Goal: Information Seeking & Learning: Learn about a topic

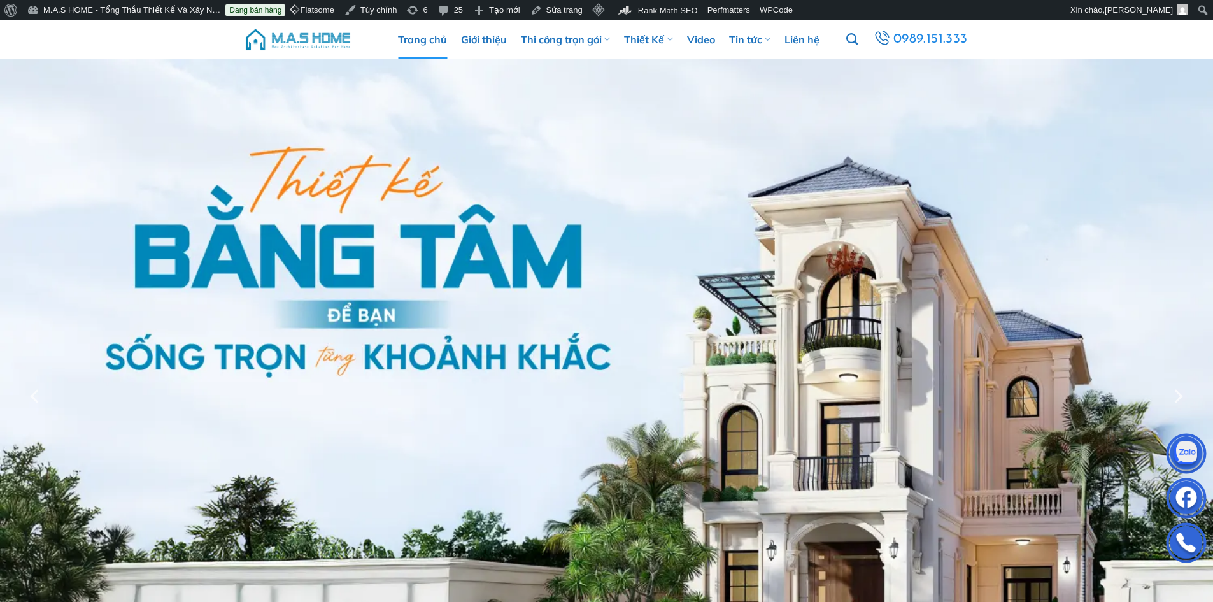
click at [328, 44] on img at bounding box center [298, 39] width 108 height 38
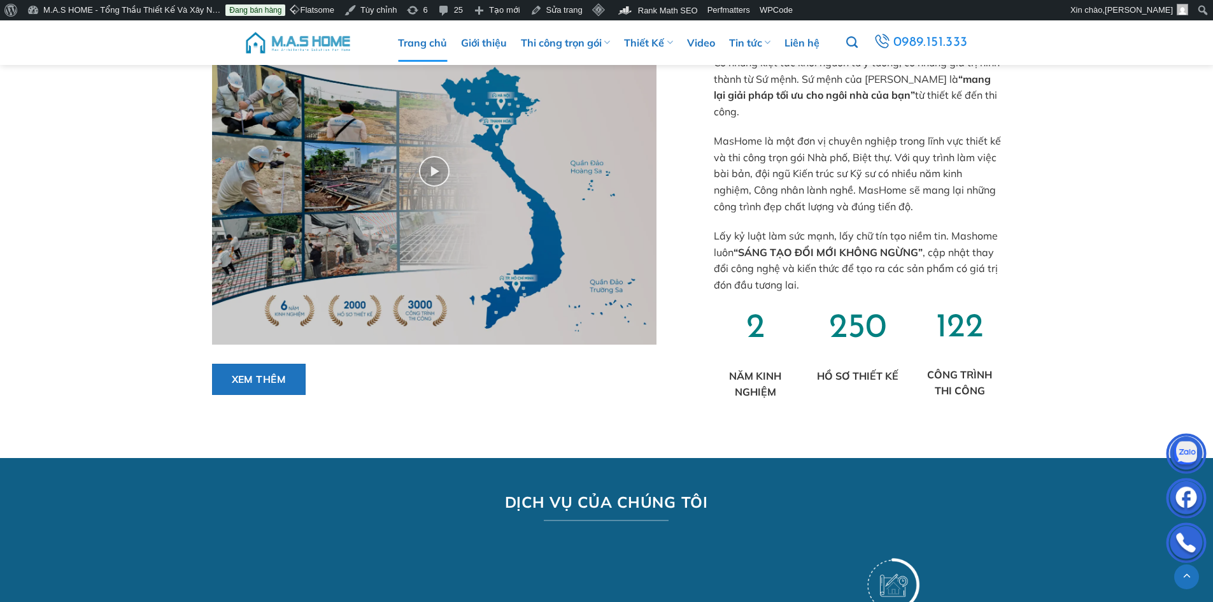
scroll to position [1147, 0]
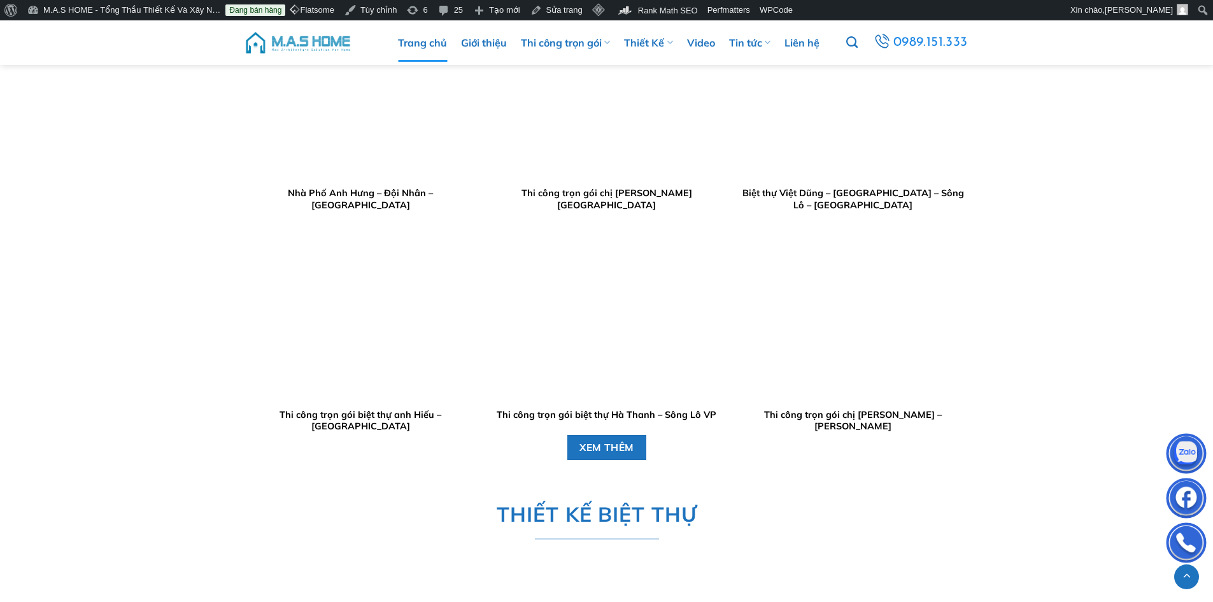
scroll to position [1592, 0]
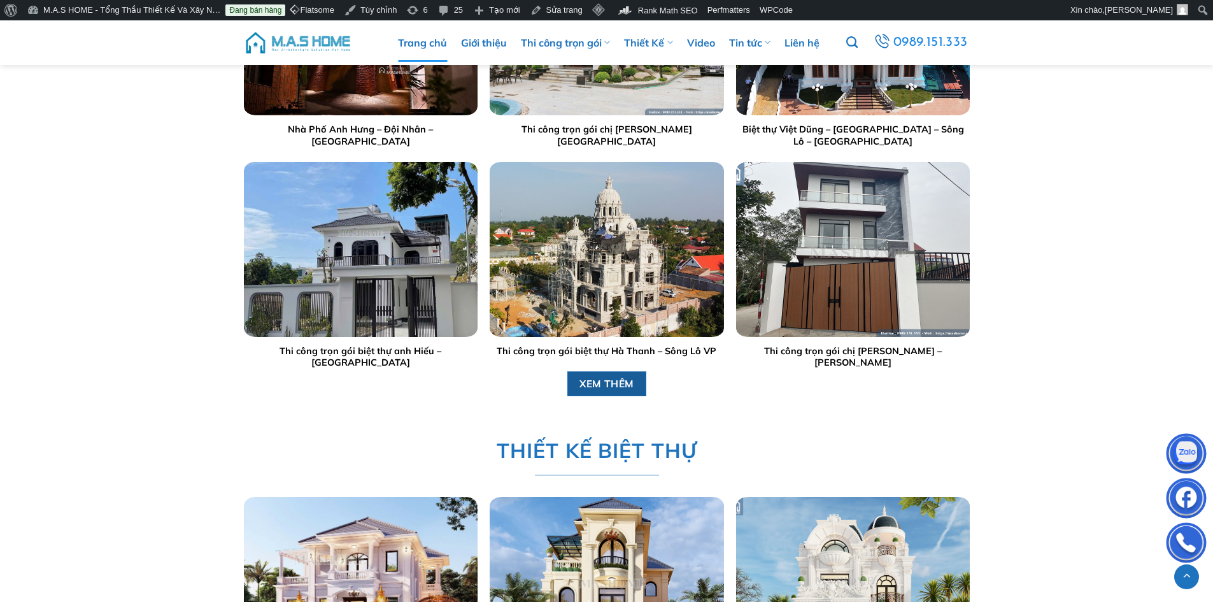
click at [625, 389] on span "XEM THÊM" at bounding box center [607, 384] width 55 height 16
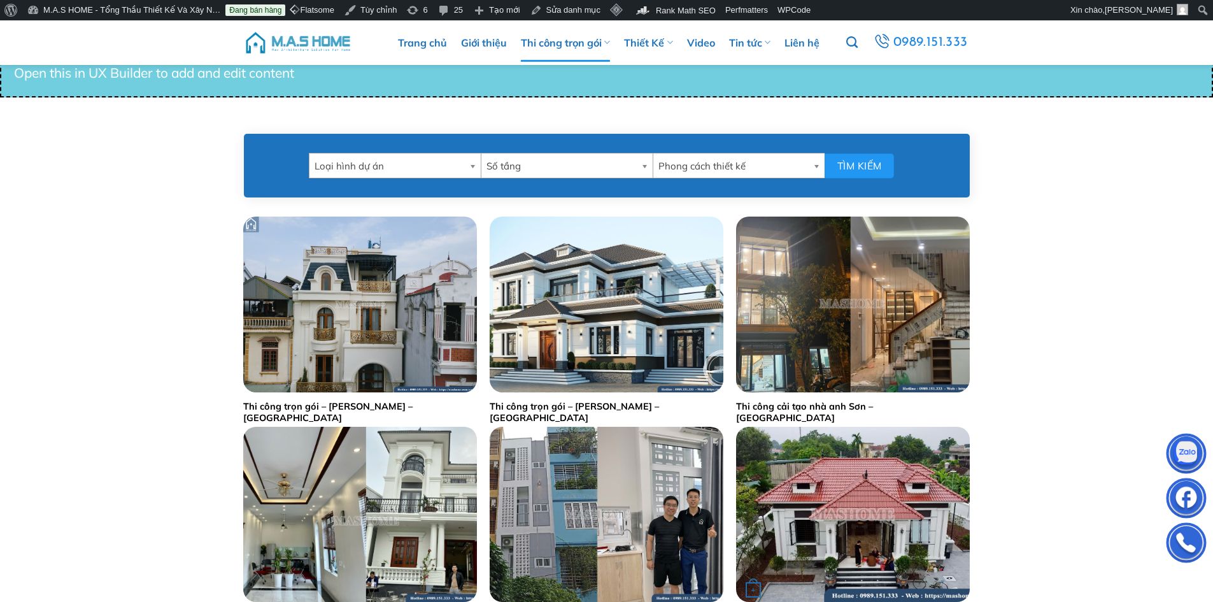
scroll to position [764, 0]
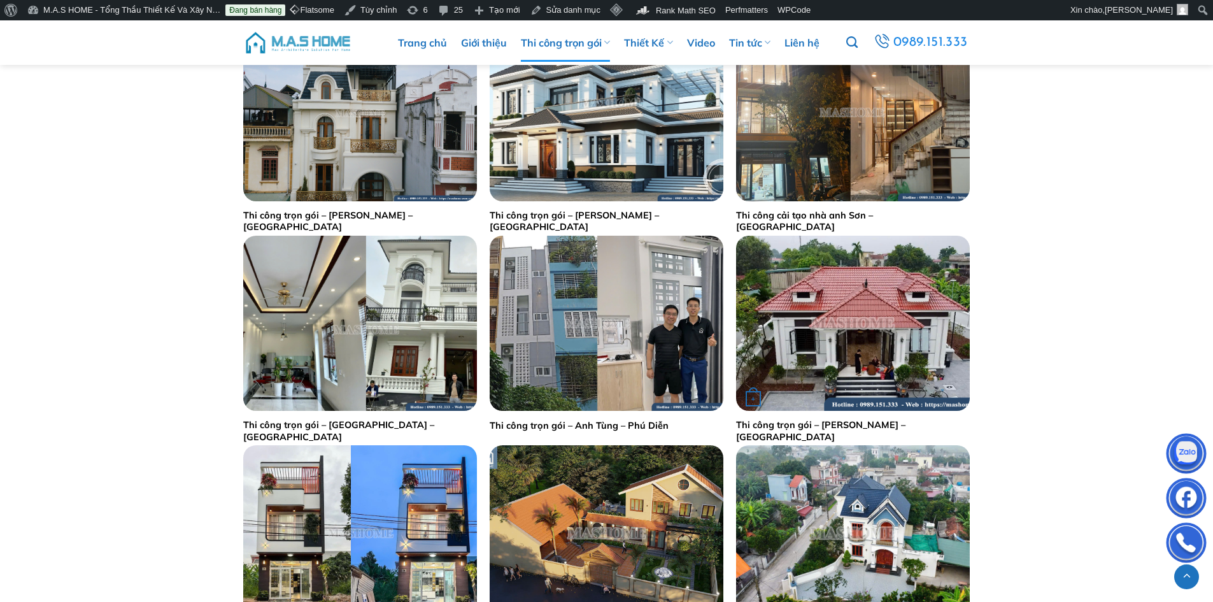
click at [836, 306] on img "Thi công trọn gói - Anh Vũ - Hà Nam" at bounding box center [853, 323] width 234 height 175
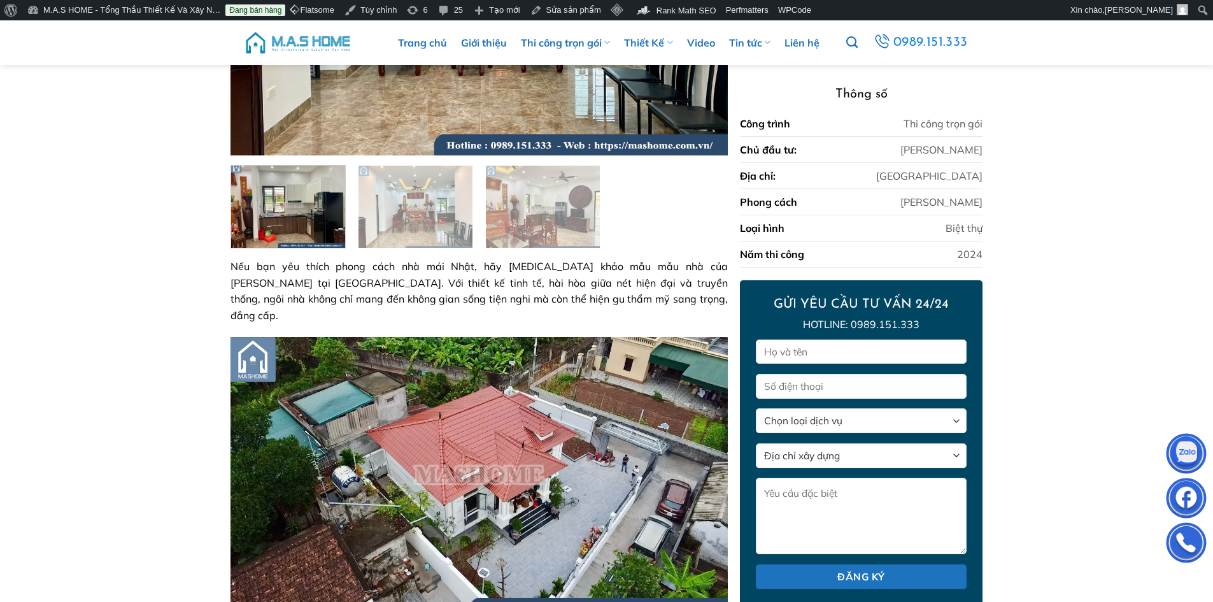
scroll to position [255, 0]
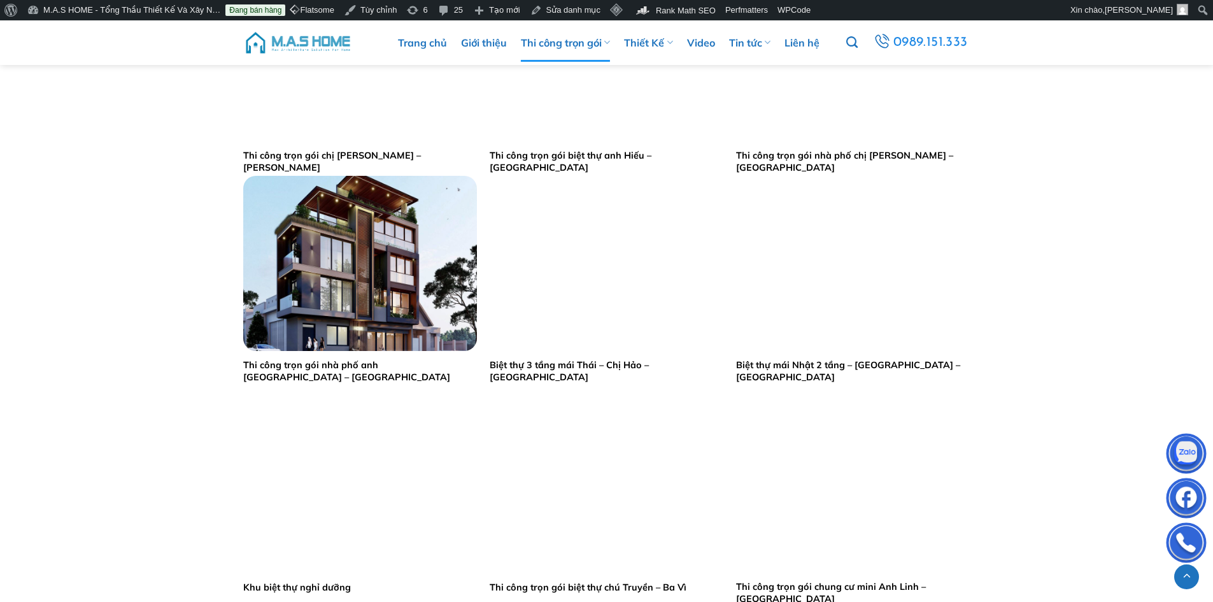
scroll to position [2357, 0]
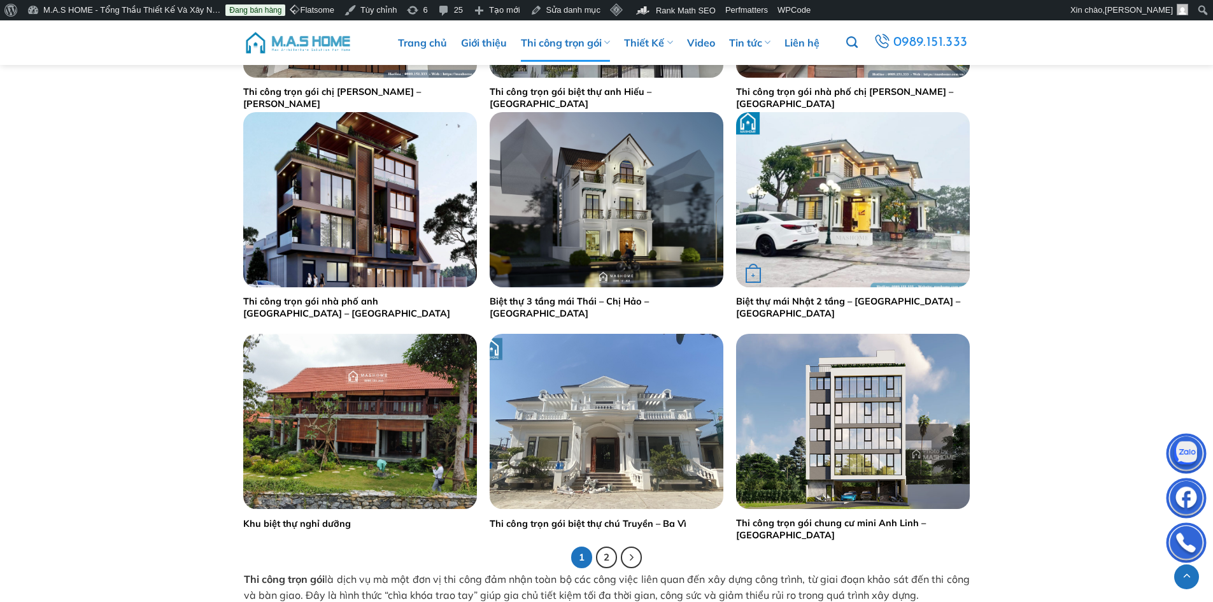
click at [869, 187] on img "Biệt thự mái Nhật 2 tầng - Anh Tú - Quảng Ninh" at bounding box center [853, 199] width 234 height 175
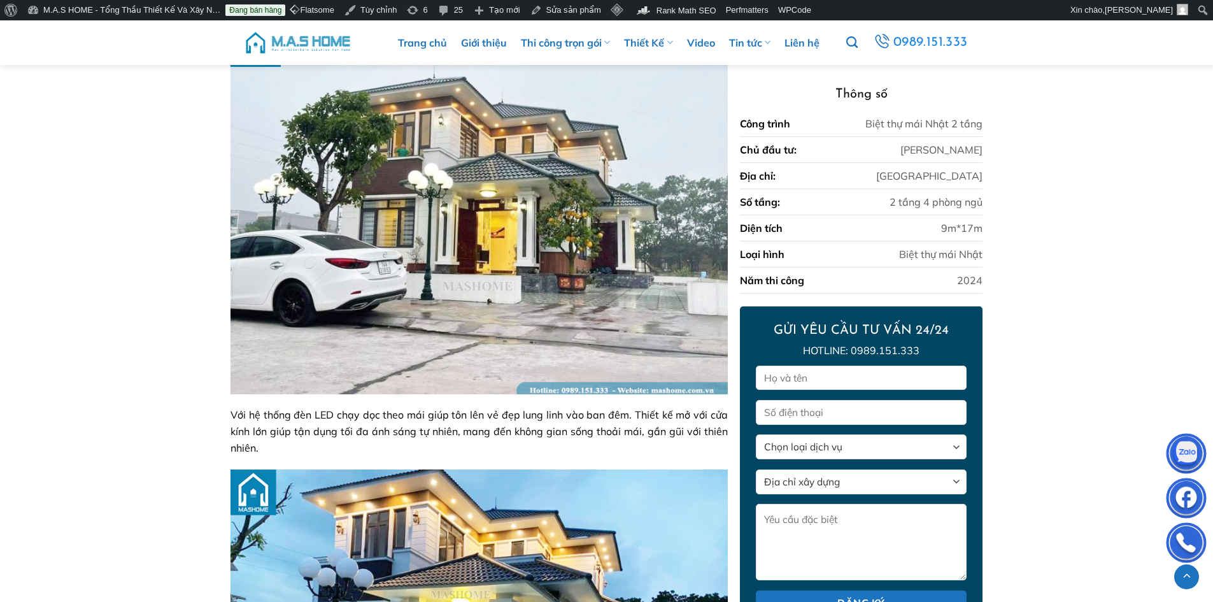
scroll to position [1087, 0]
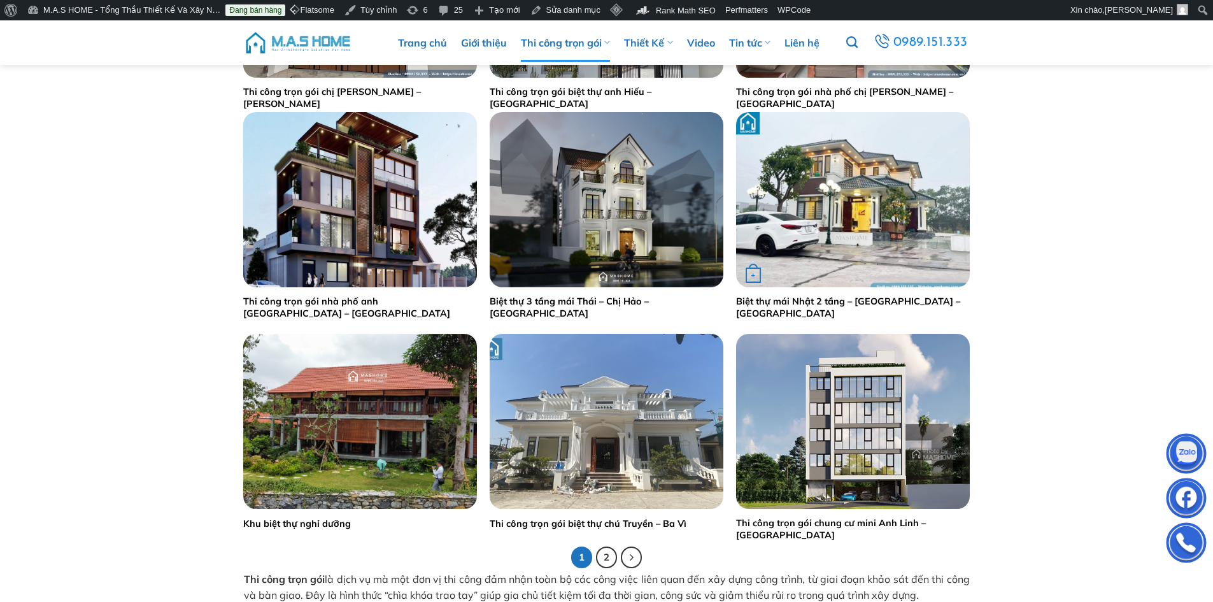
scroll to position [2484, 0]
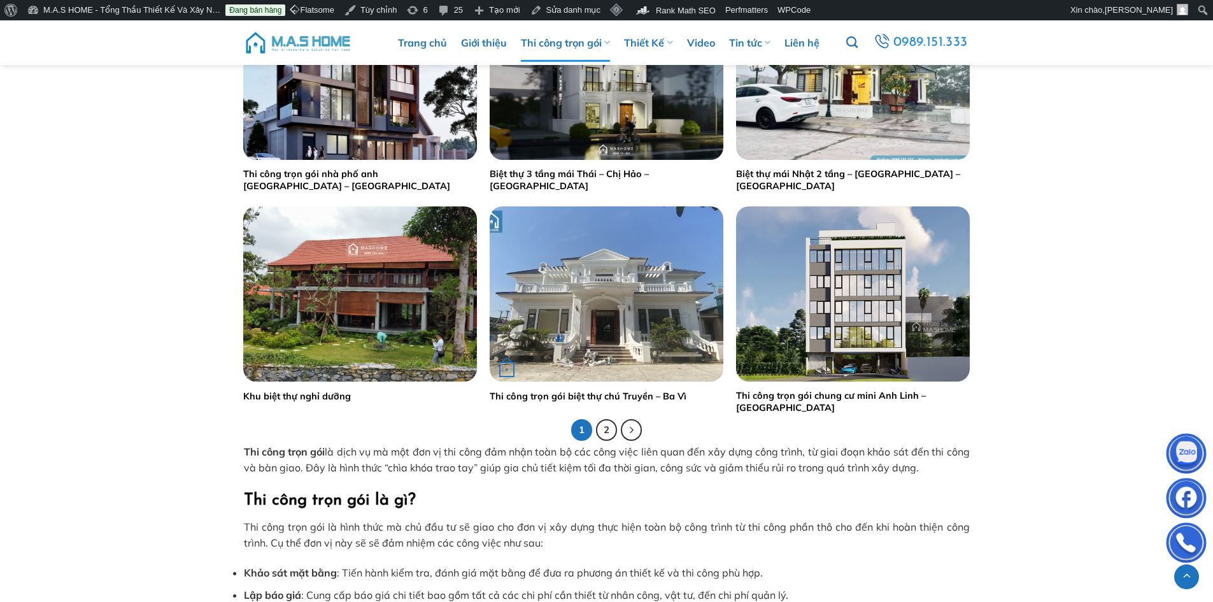
click at [578, 284] on img "Thi công trọn gói biệt thự chú Truyền – Ba Vì" at bounding box center [607, 293] width 234 height 175
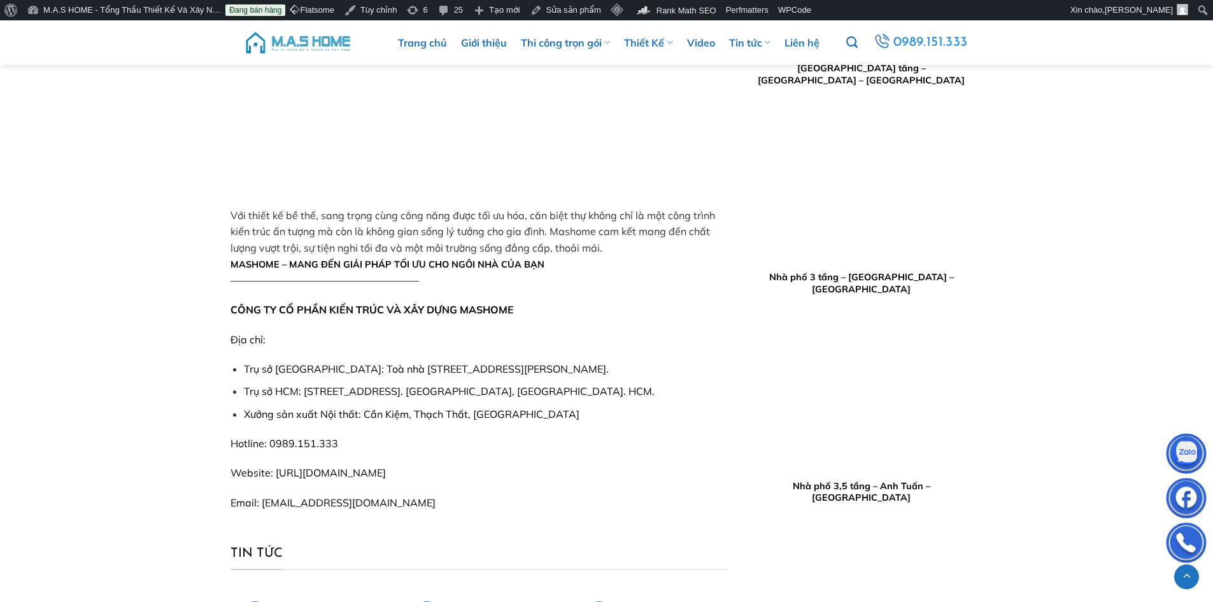
scroll to position [4052, 0]
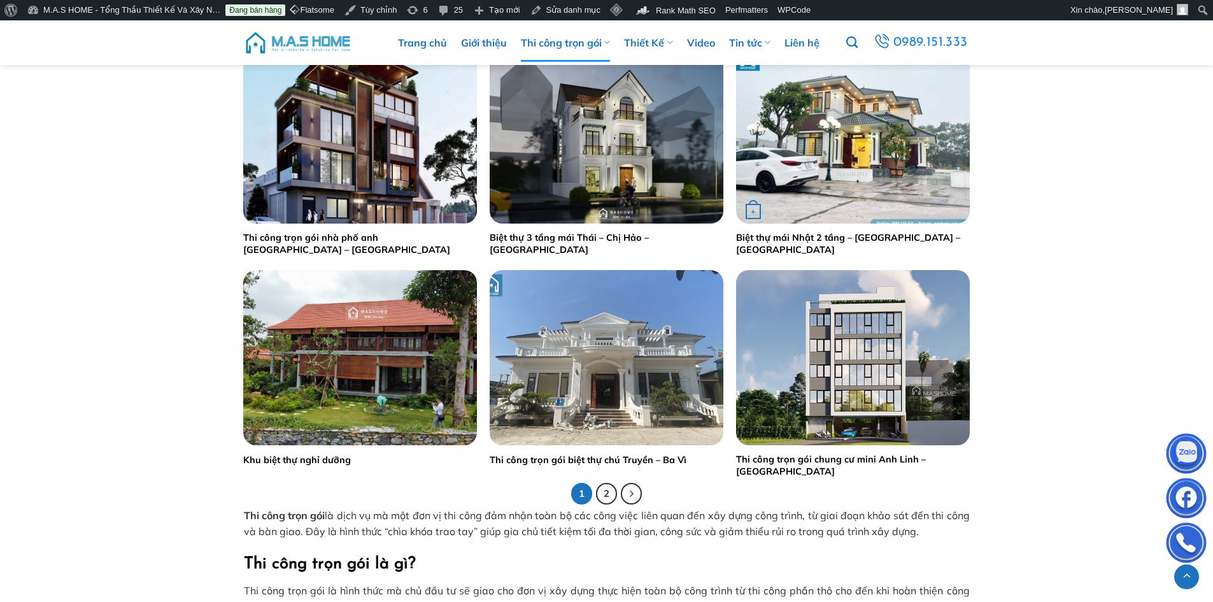
scroll to position [2357, 0]
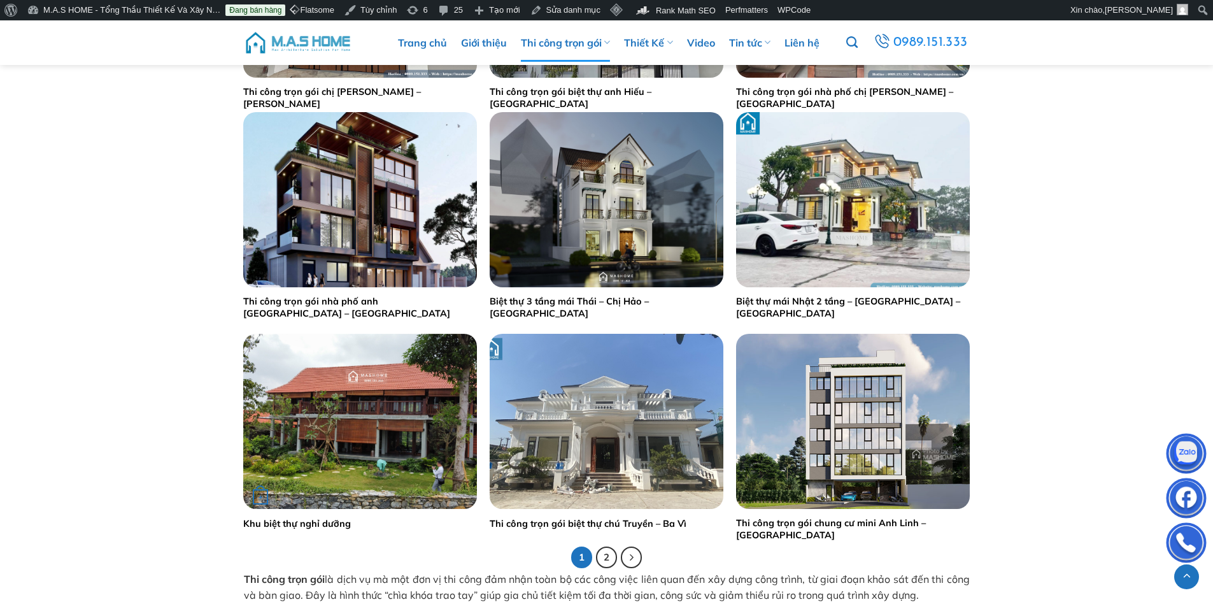
click at [416, 385] on img "Khu biệt thự nghỉ dưỡng" at bounding box center [360, 421] width 234 height 175
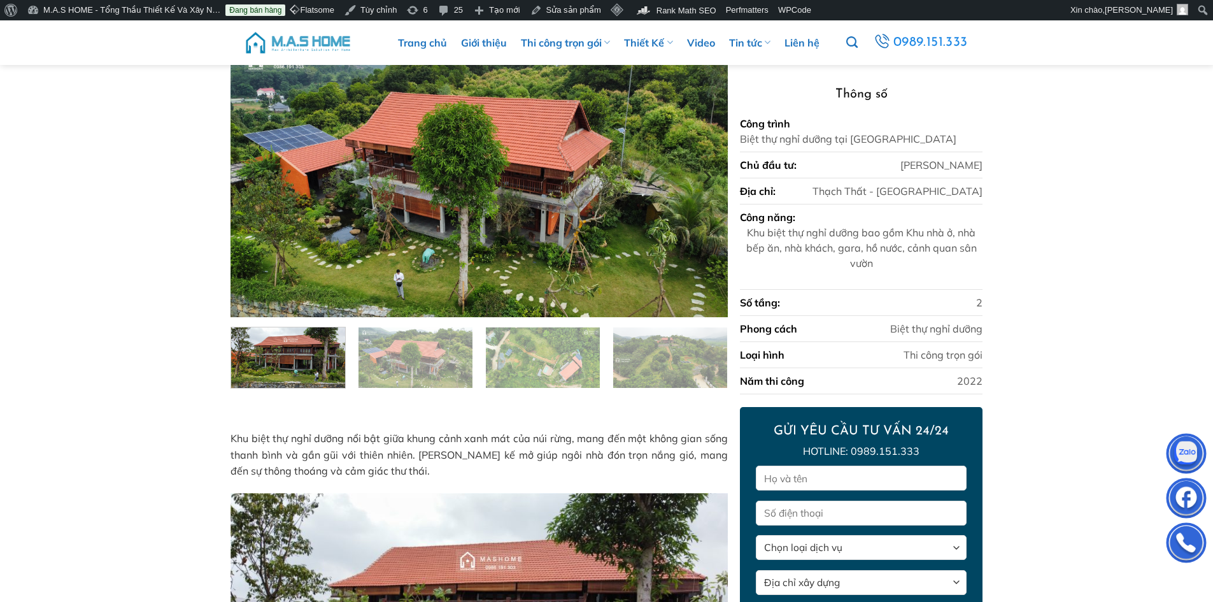
scroll to position [64, 0]
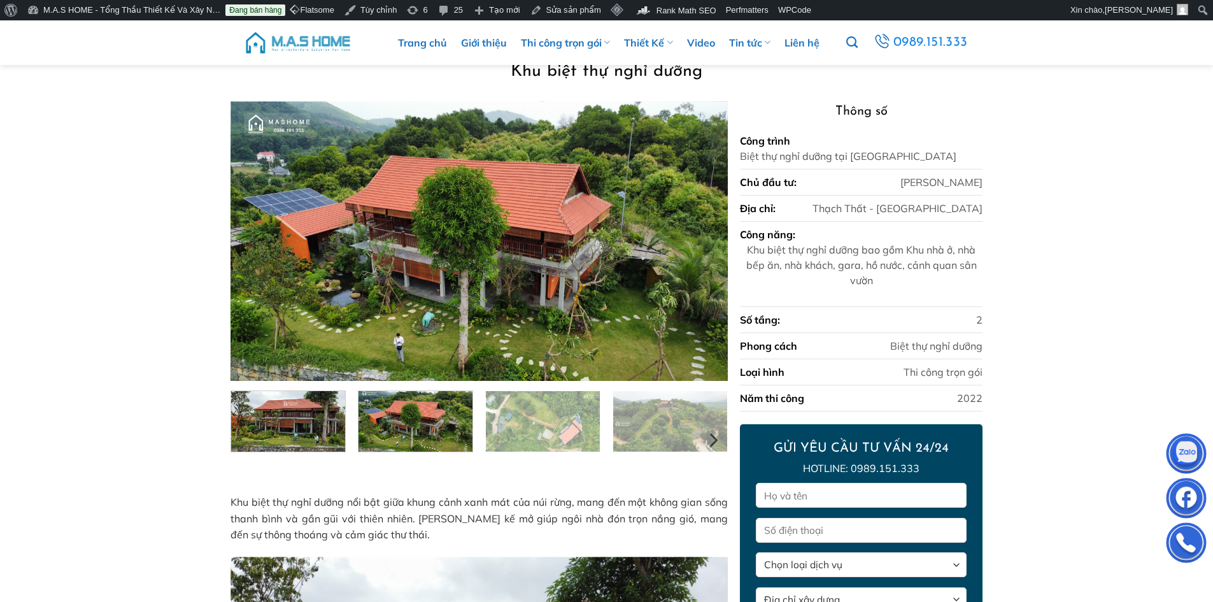
click at [411, 418] on img at bounding box center [416, 420] width 114 height 64
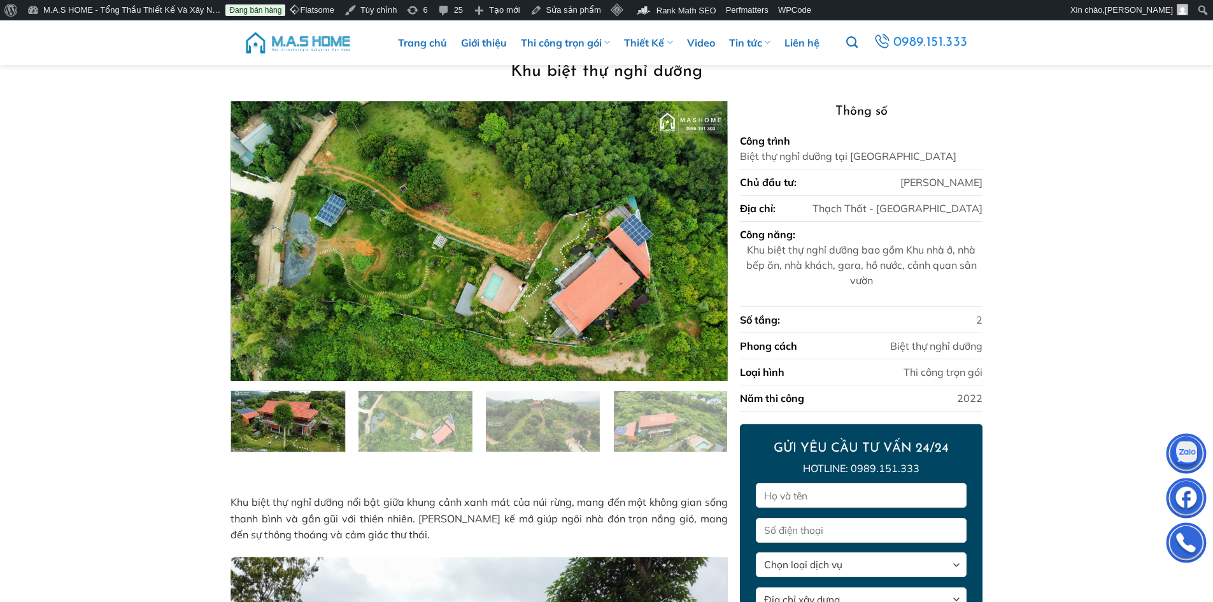
click at [455, 245] on img at bounding box center [479, 241] width 497 height 280
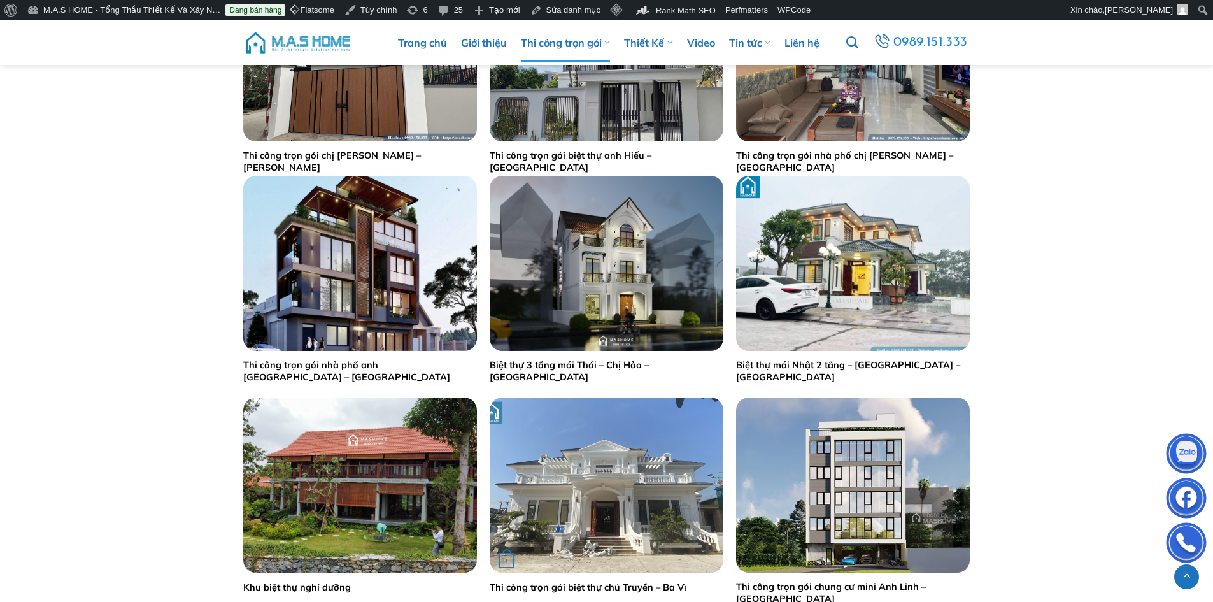
scroll to position [2038, 0]
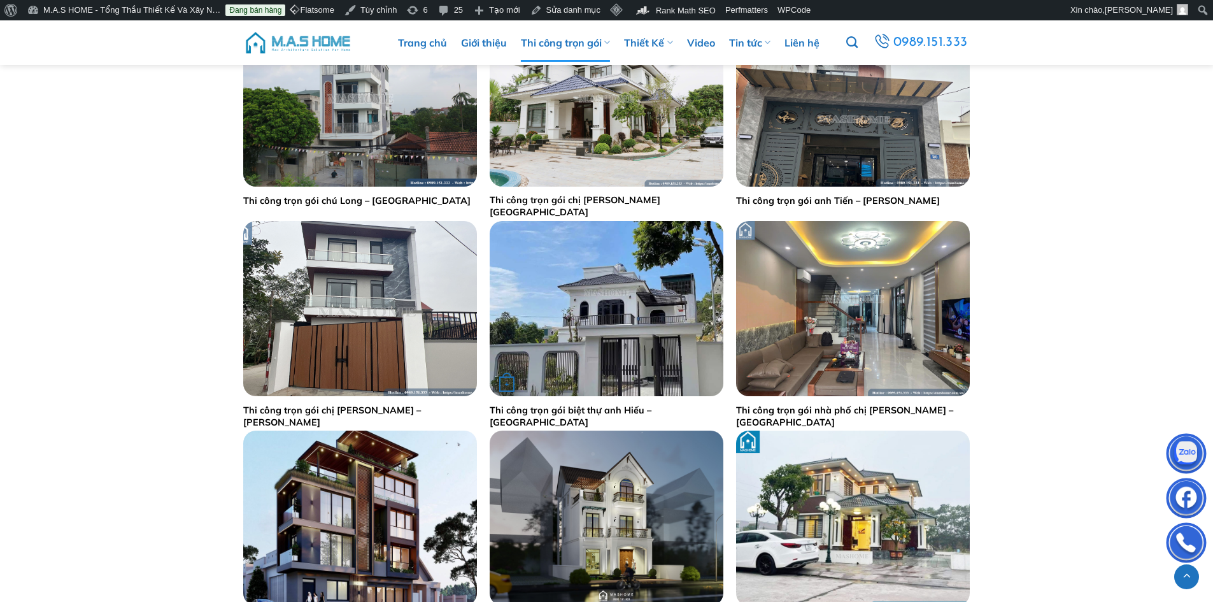
click at [613, 287] on img "Thi công trọn gói biệt thự anh Hiếu - Hoà Bình" at bounding box center [607, 308] width 234 height 175
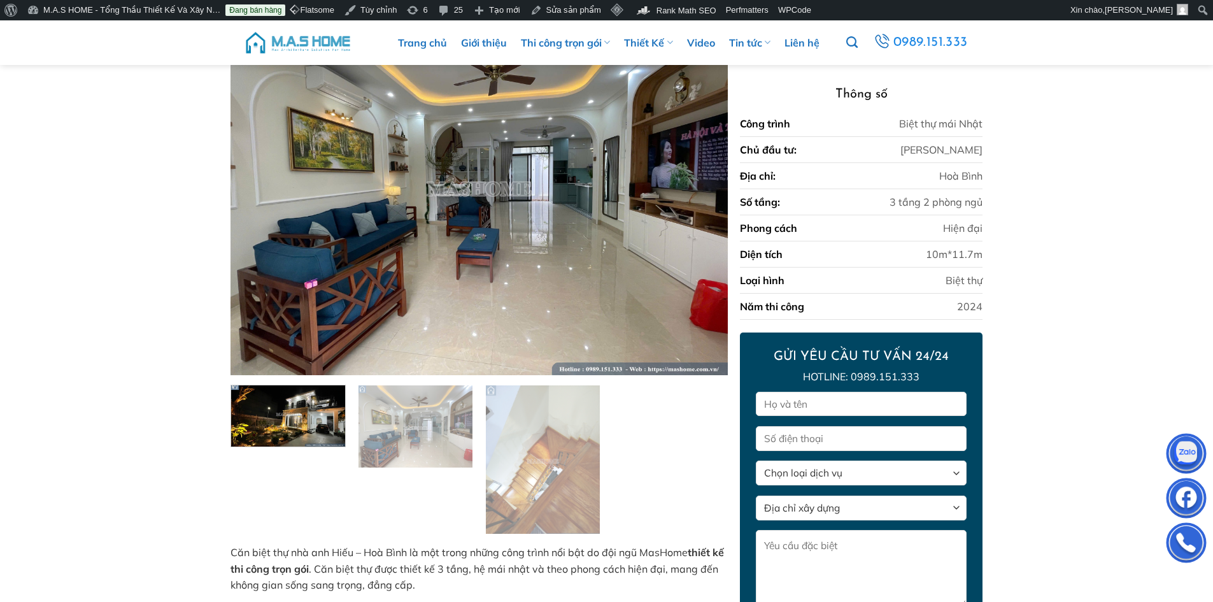
scroll to position [99, 0]
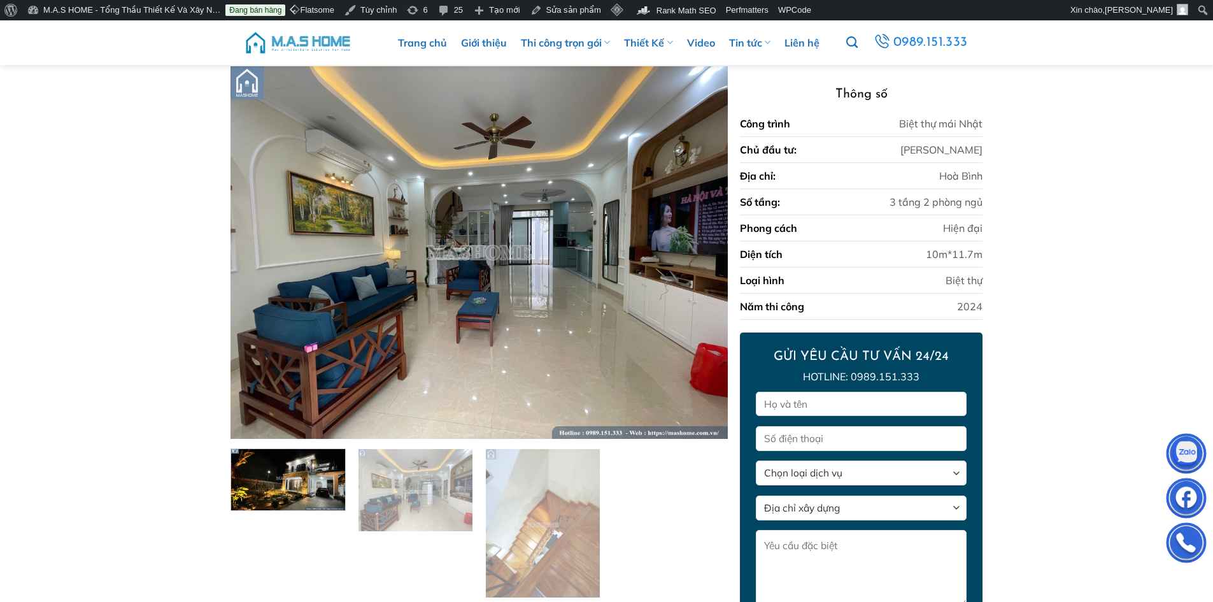
click at [315, 487] on img at bounding box center [288, 478] width 114 height 64
click at [534, 298] on img at bounding box center [479, 252] width 497 height 373
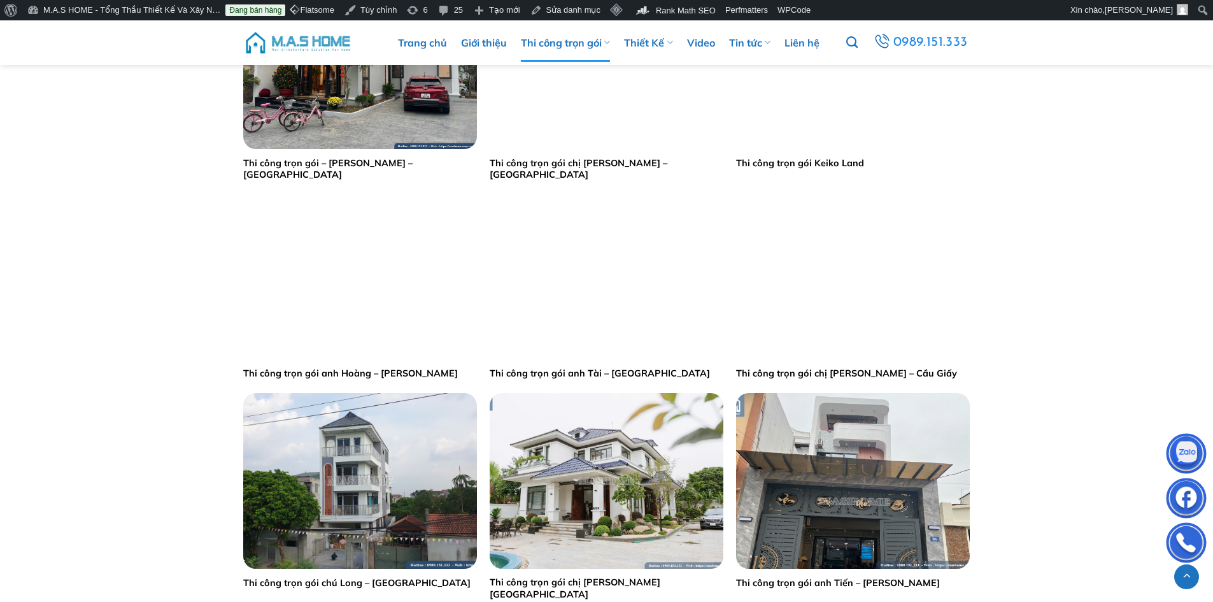
scroll to position [1847, 0]
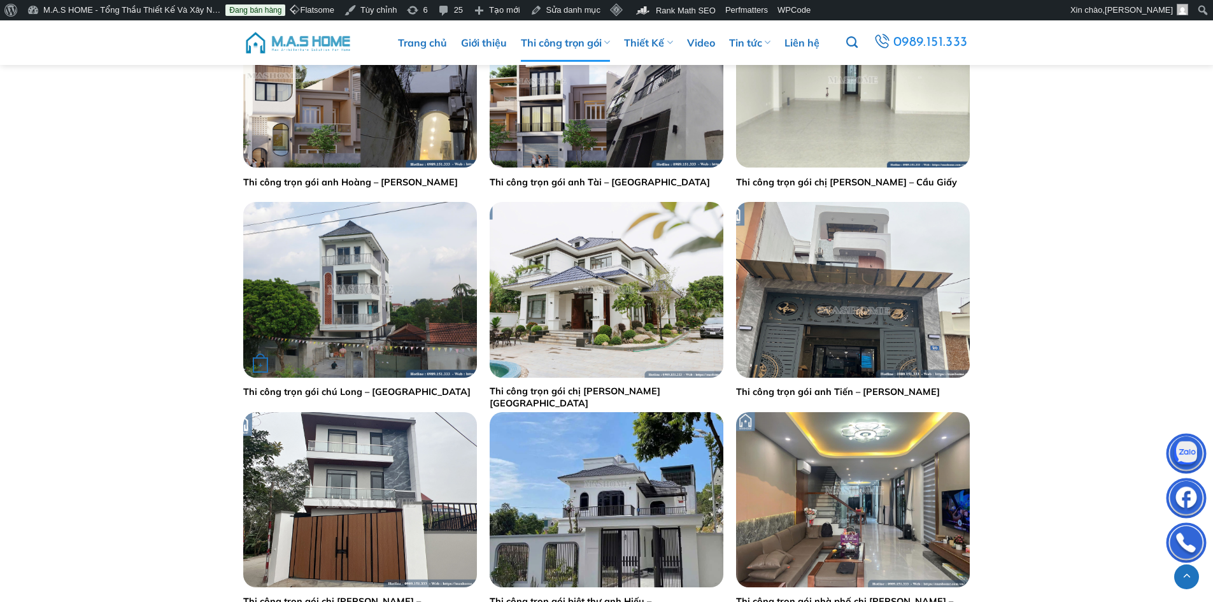
click at [342, 281] on img "Thi công trọn gói chú Long - Đông Mỹ" at bounding box center [360, 289] width 234 height 175
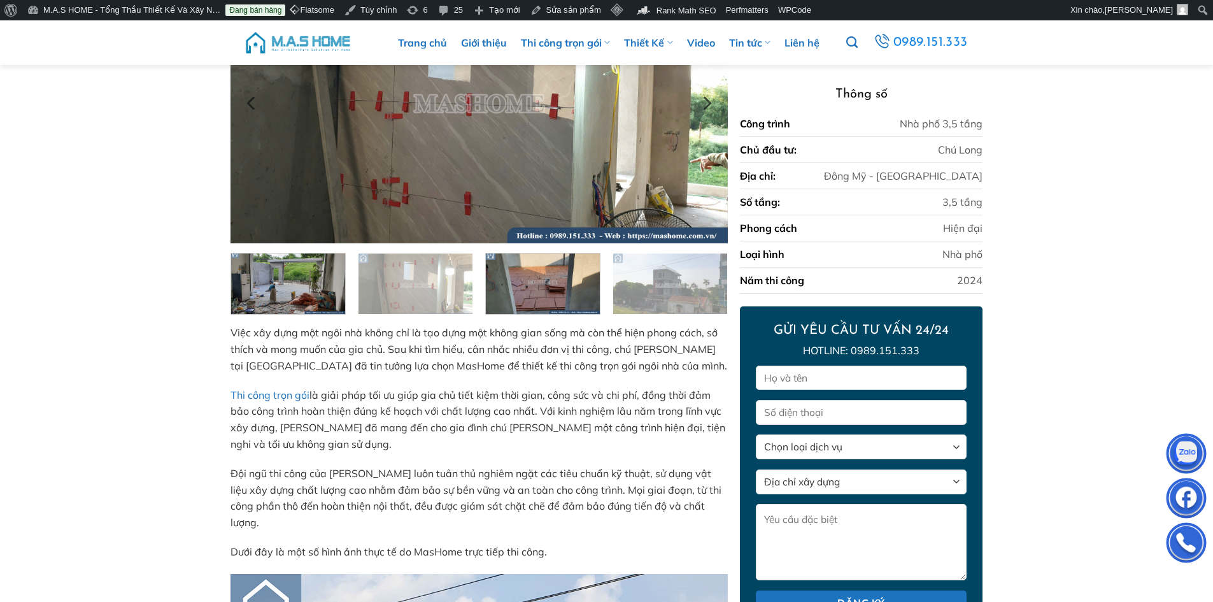
scroll to position [10, 0]
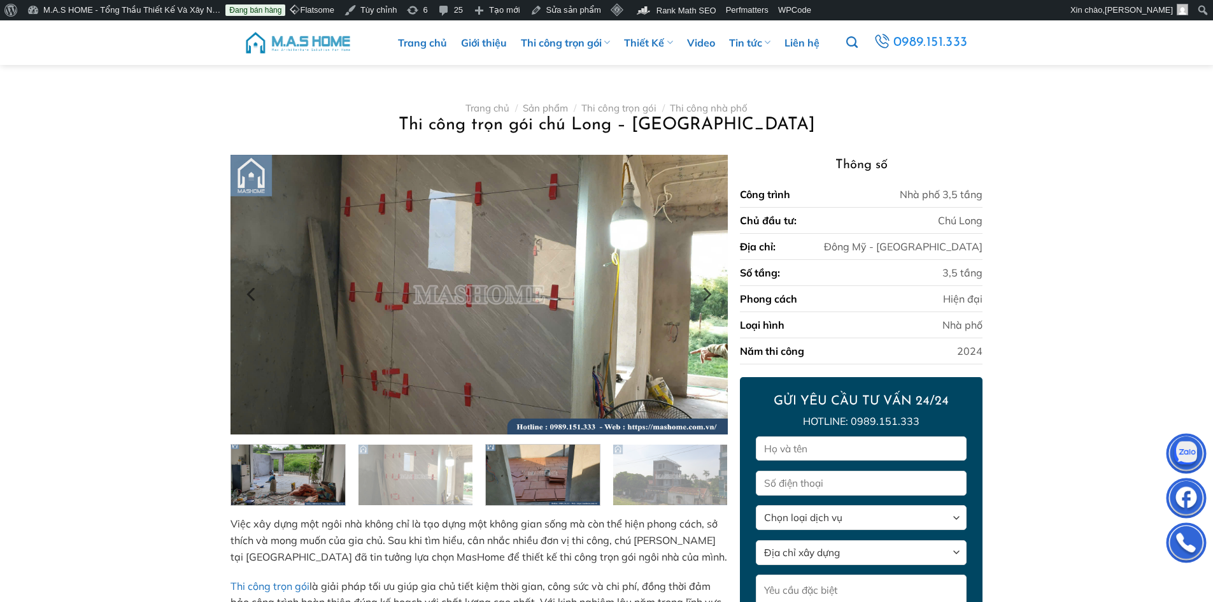
click at [558, 266] on img at bounding box center [479, 295] width 497 height 280
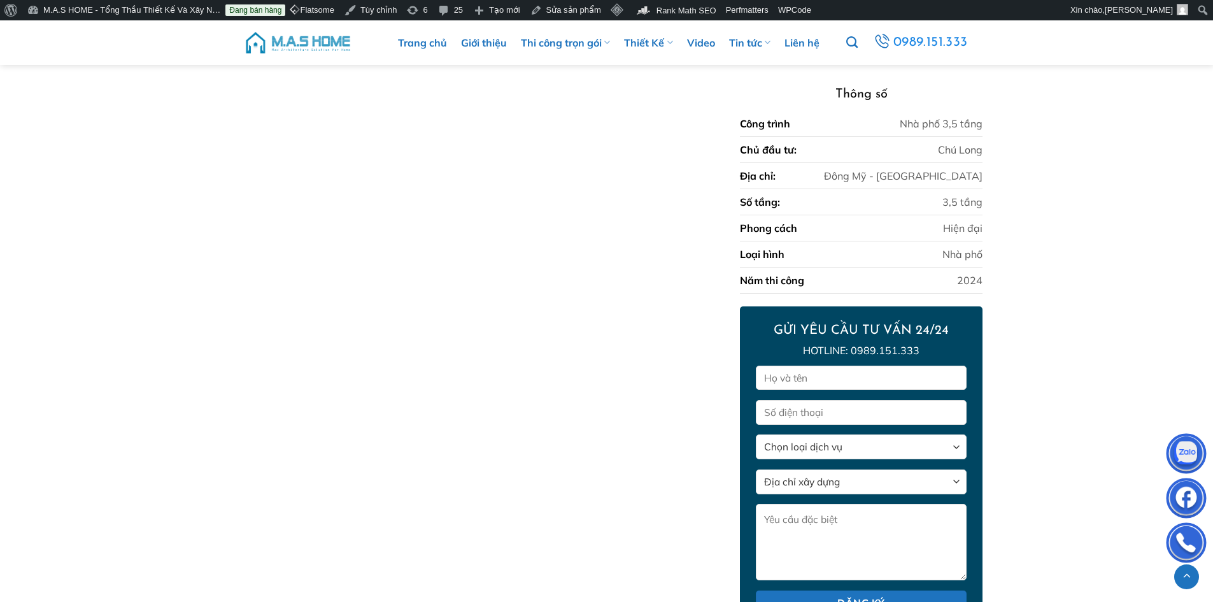
scroll to position [7208, 0]
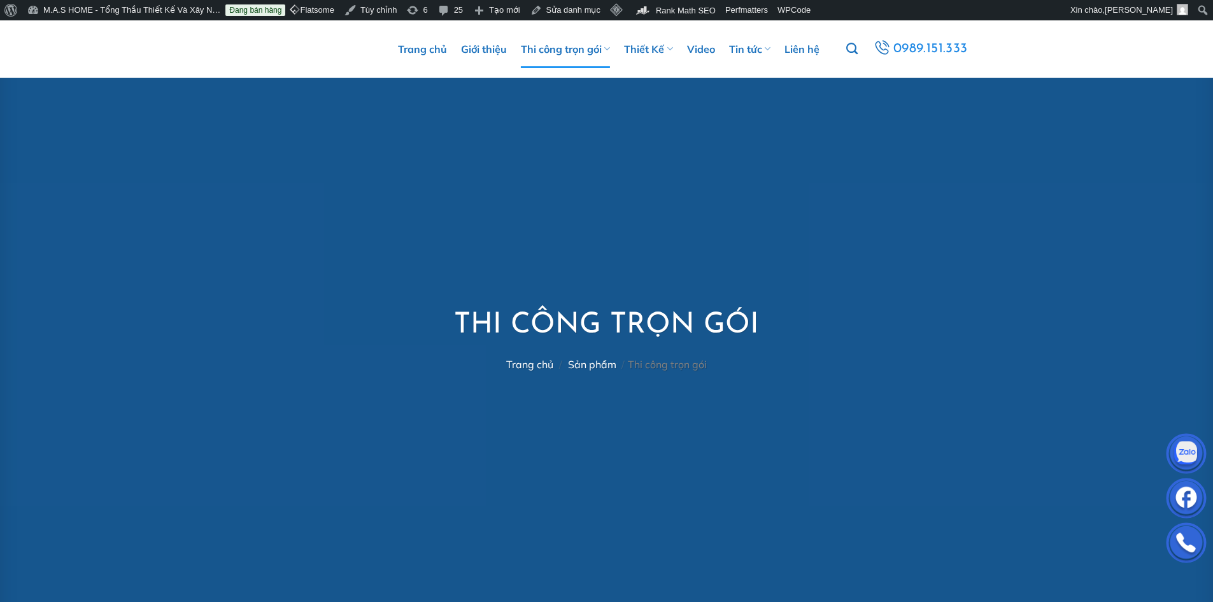
scroll to position [1784, 0]
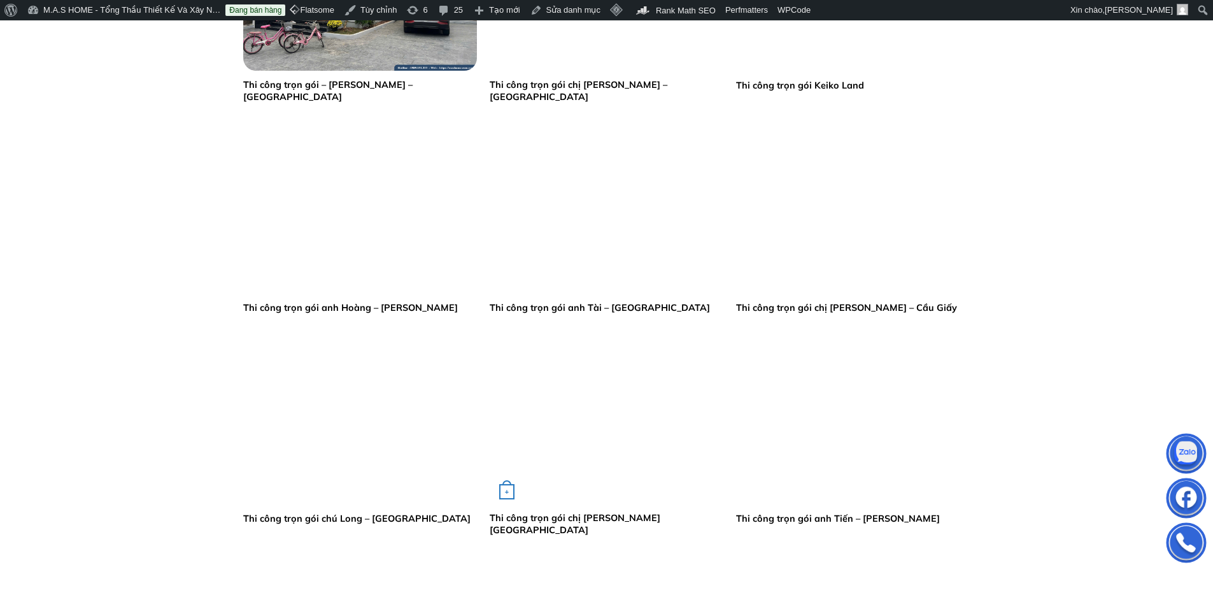
drag, startPoint x: 0, startPoint y: 0, endPoint x: 624, endPoint y: 308, distance: 696.2
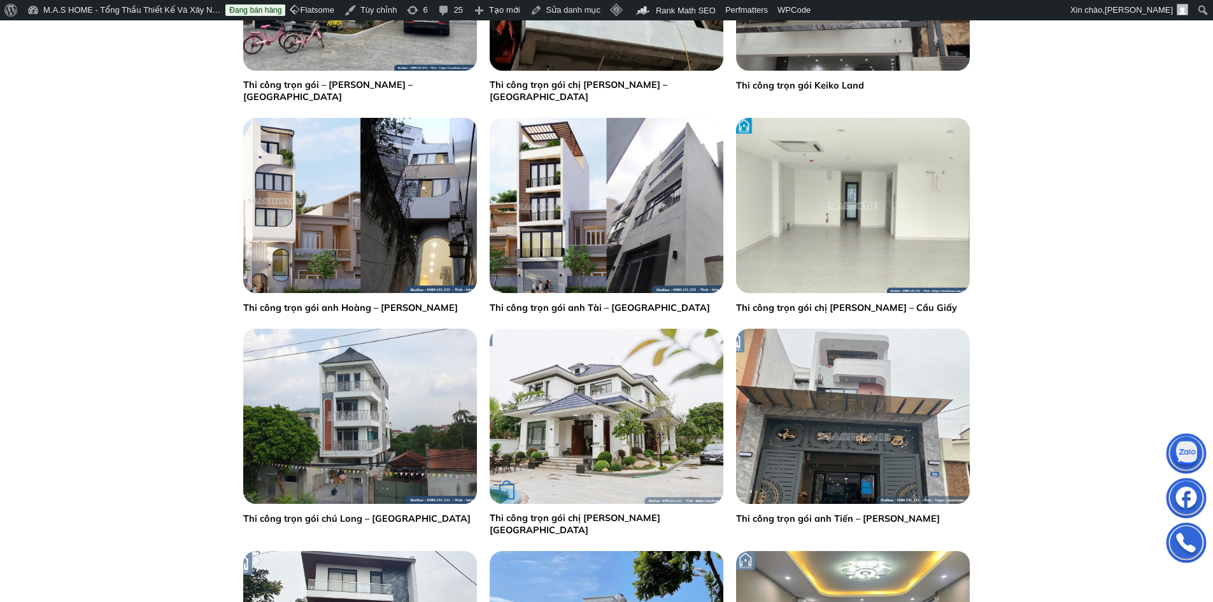
click at [624, 329] on div "+" at bounding box center [607, 416] width 234 height 175
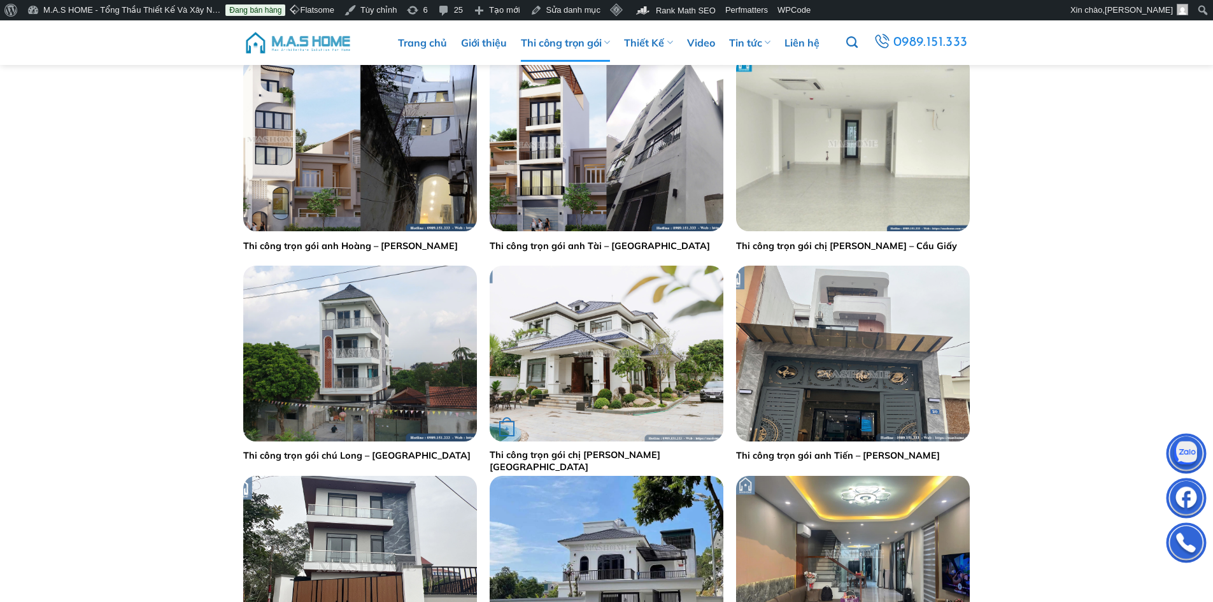
click at [624, 308] on img "Thi công trọn gói chị Lý - Hưng Yên" at bounding box center [607, 353] width 234 height 175
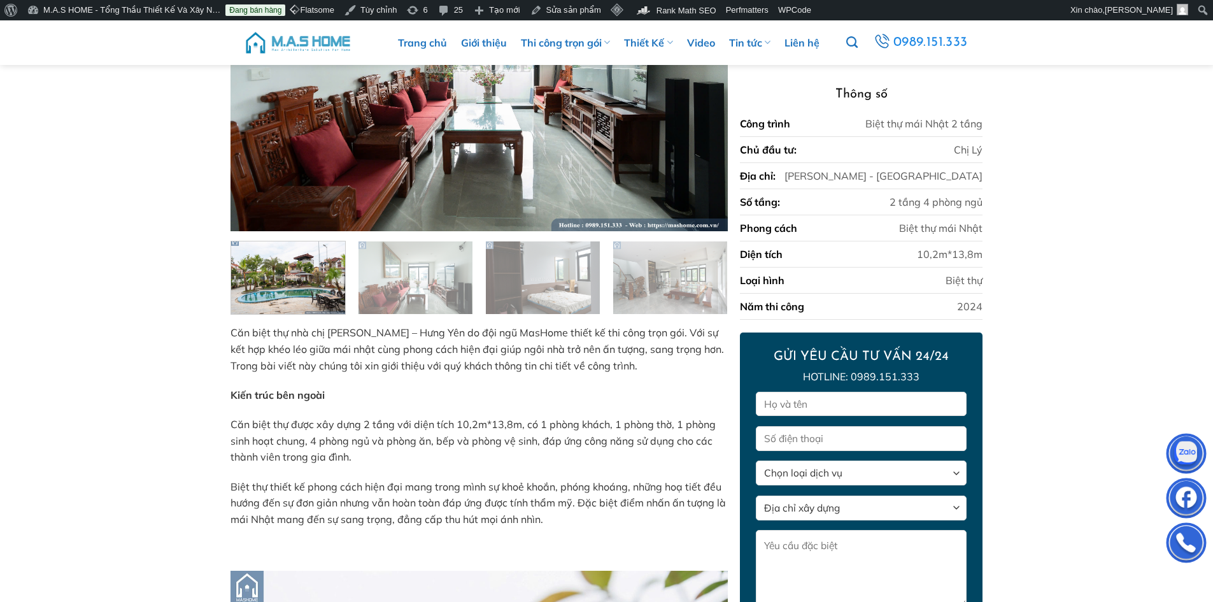
scroll to position [10, 0]
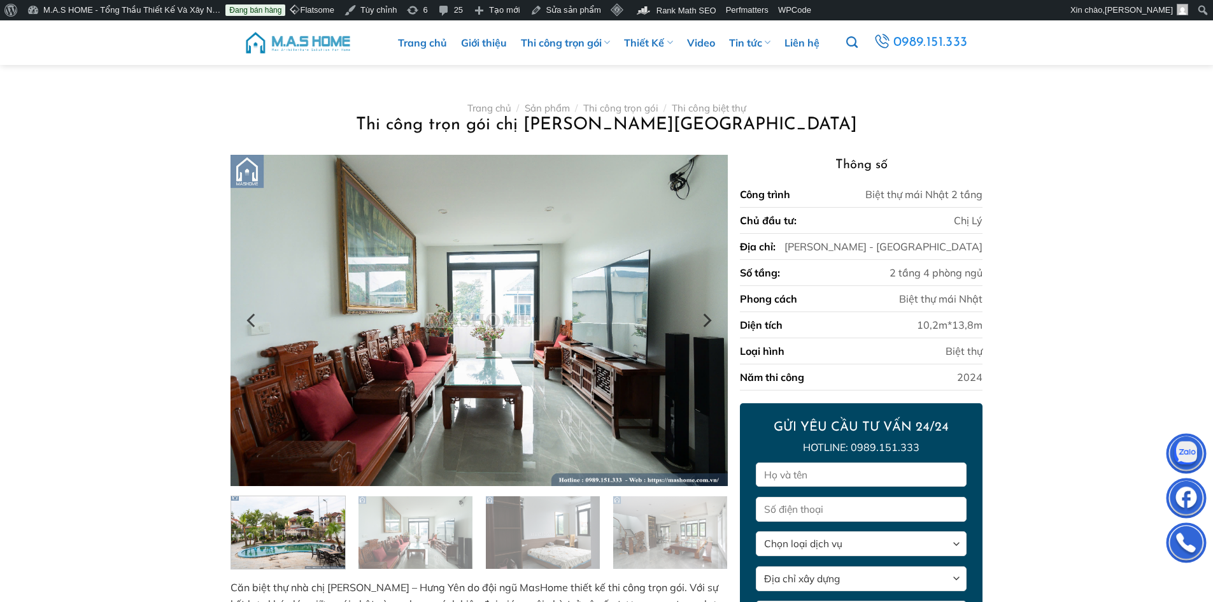
click at [623, 307] on img at bounding box center [479, 320] width 497 height 331
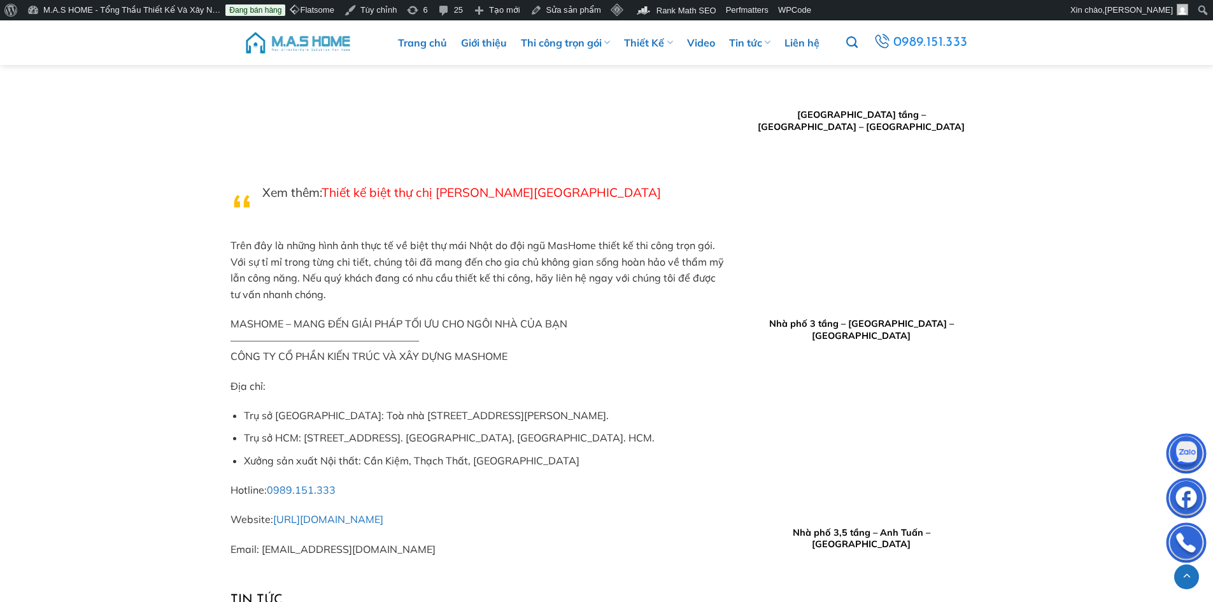
scroll to position [5934, 0]
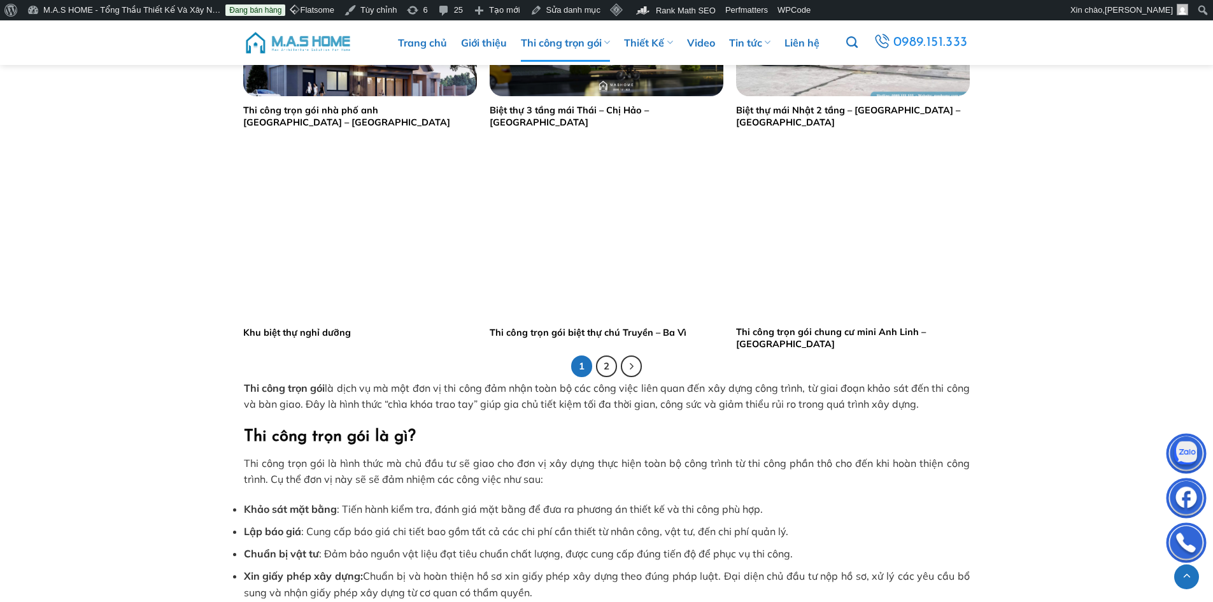
scroll to position [2612, 0]
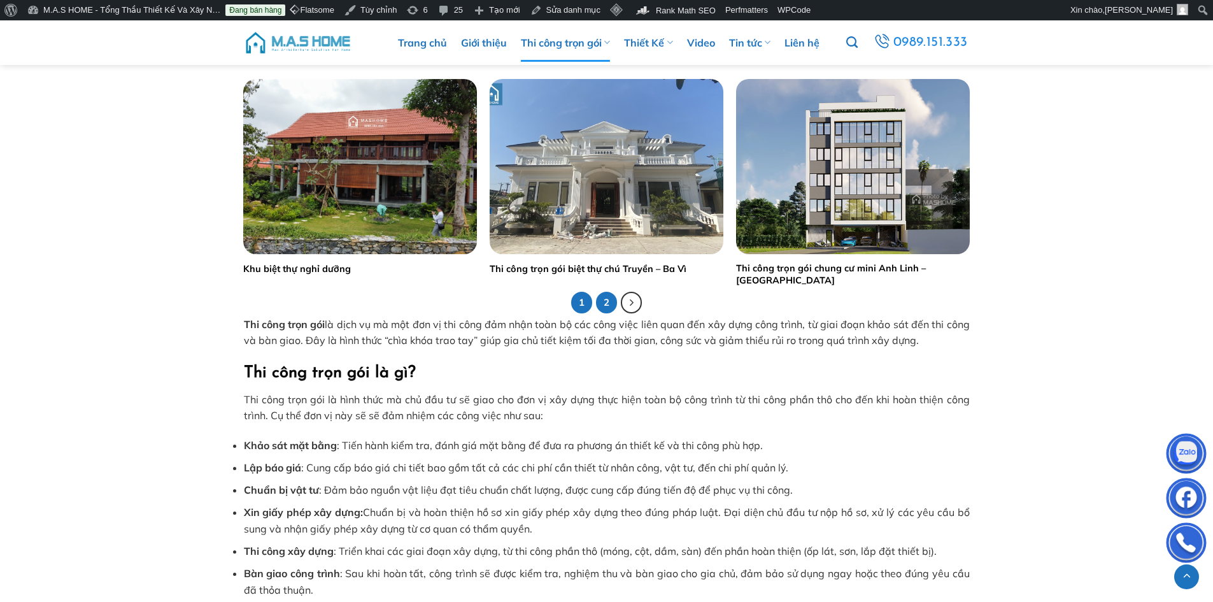
click at [604, 304] on link "2" at bounding box center [607, 303] width 22 height 22
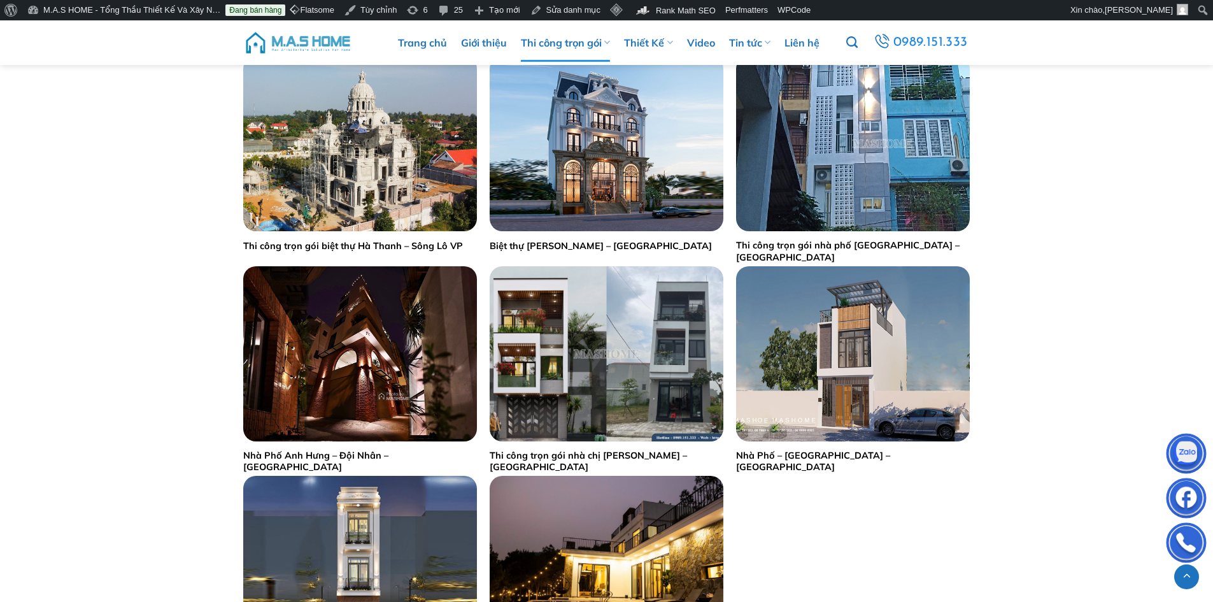
scroll to position [1210, 0]
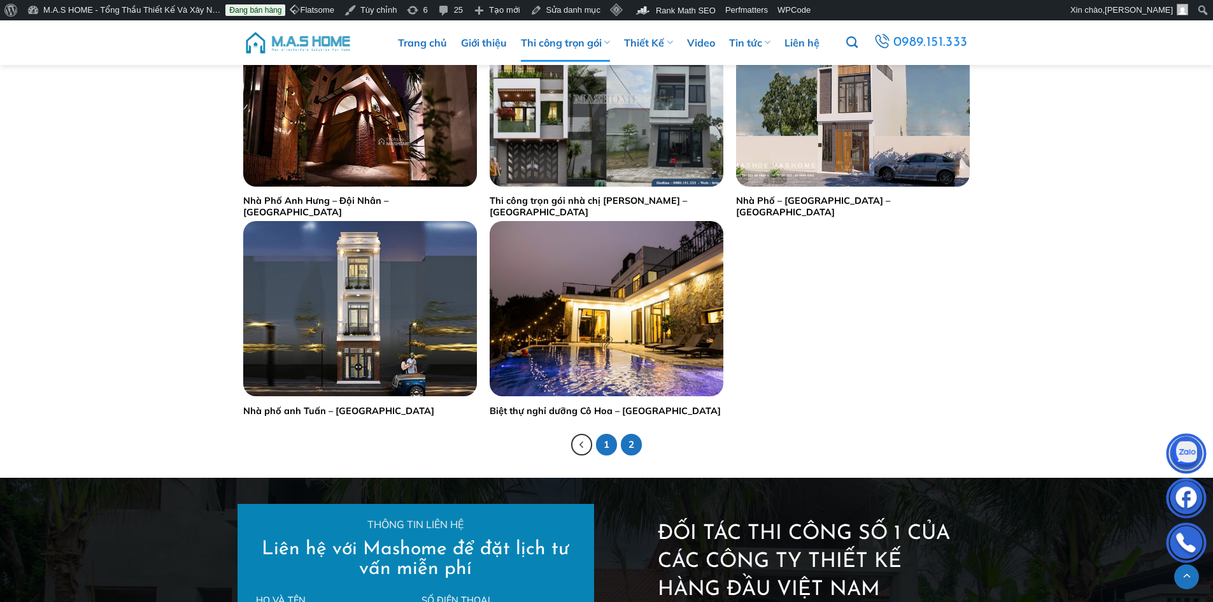
click at [601, 445] on link "1" at bounding box center [607, 445] width 22 height 22
